Goal: Transaction & Acquisition: Purchase product/service

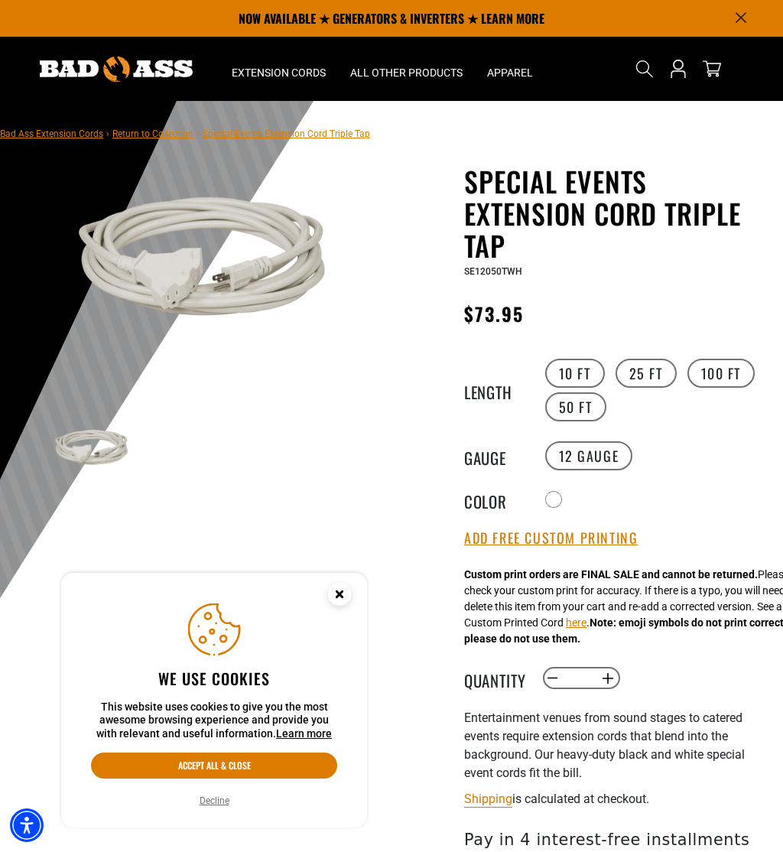
click at [554, 499] on div at bounding box center [553, 499] width 15 height 15
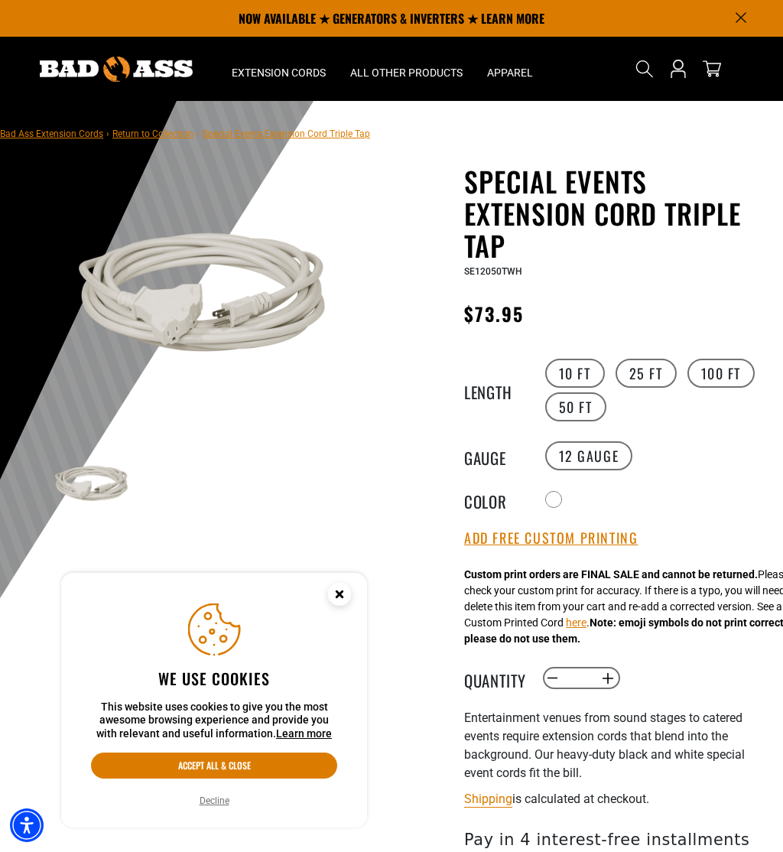
click at [557, 498] on div at bounding box center [553, 499] width 15 height 15
click at [561, 499] on div at bounding box center [553, 499] width 15 height 15
click at [550, 499] on div at bounding box center [553, 499] width 15 height 15
click at [341, 590] on circle "Close this option" at bounding box center [339, 594] width 23 height 23
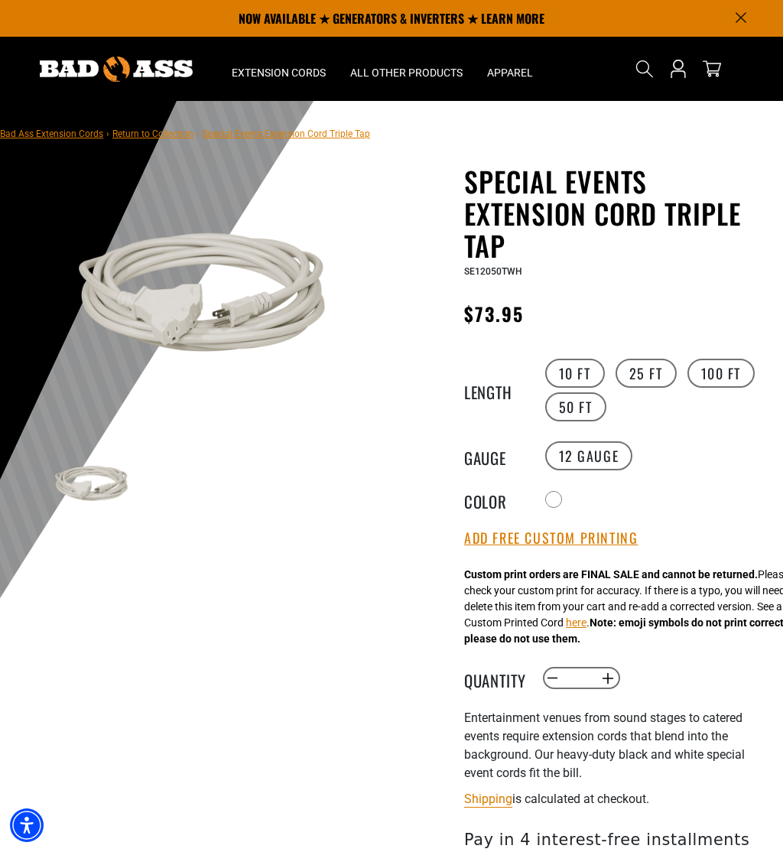
click at [553, 497] on div at bounding box center [553, 499] width 15 height 15
click at [561, 492] on div at bounding box center [553, 499] width 15 height 15
click at [562, 493] on label "Radio button" at bounding box center [553, 499] width 17 height 17
click at [657, 372] on label "25 FT" at bounding box center [646, 373] width 61 height 29
click at [746, 375] on label "100 FT" at bounding box center [721, 373] width 68 height 29
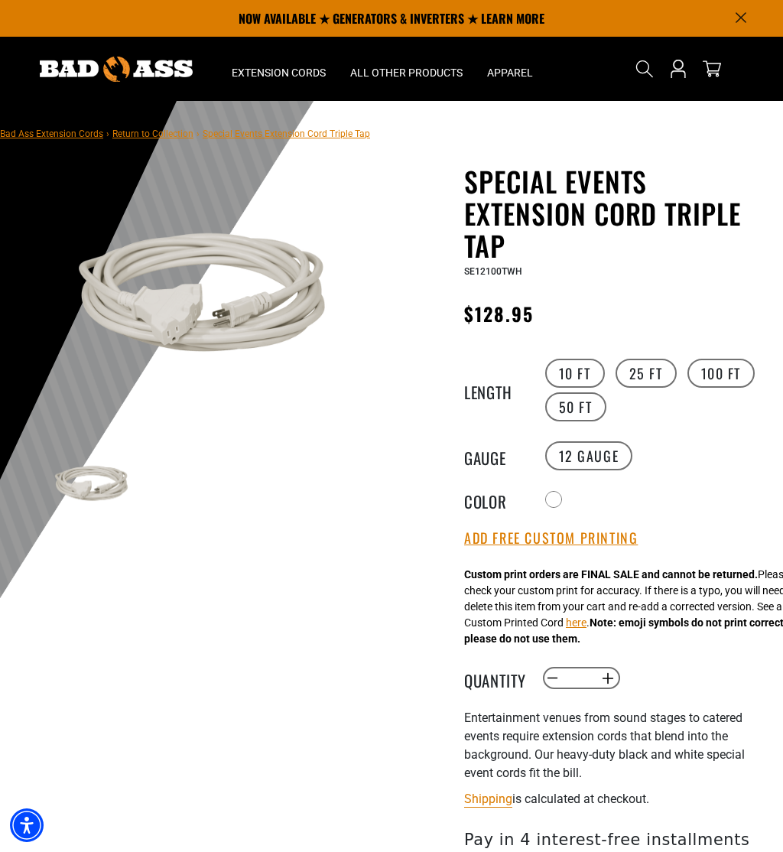
click at [583, 408] on label "50 FT" at bounding box center [575, 406] width 61 height 29
